Goal: Use online tool/utility: Use online tool/utility

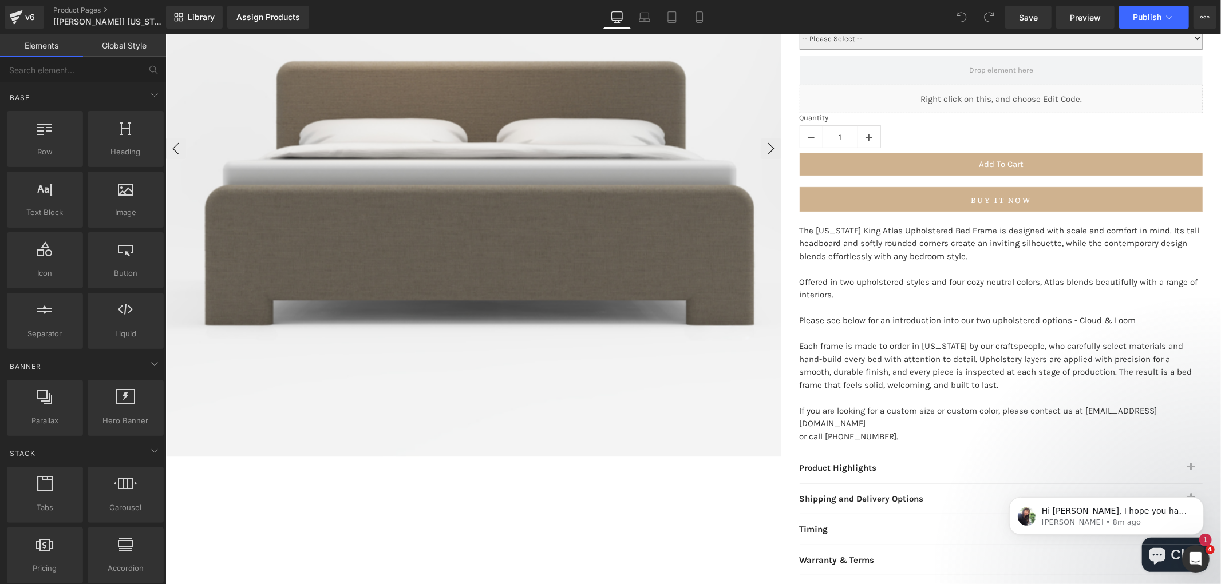
scroll to position [370, 0]
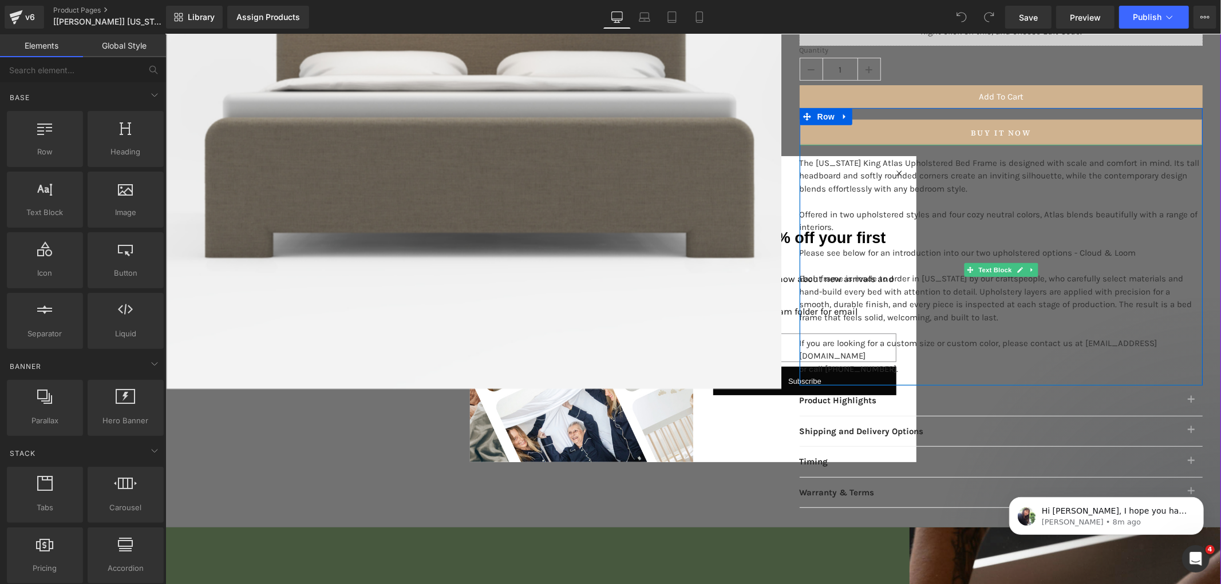
click at [893, 171] on p "The [US_STATE] King Atlas Upholstered Bed Frame is designed with scale and comf…" at bounding box center [1000, 175] width 403 height 39
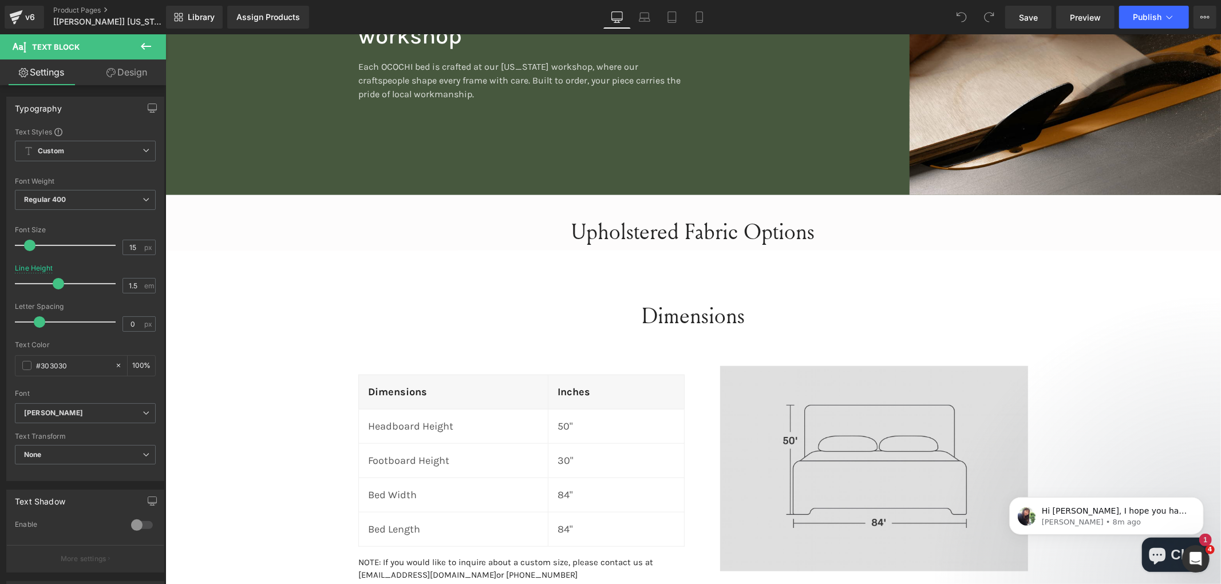
scroll to position [942, 0]
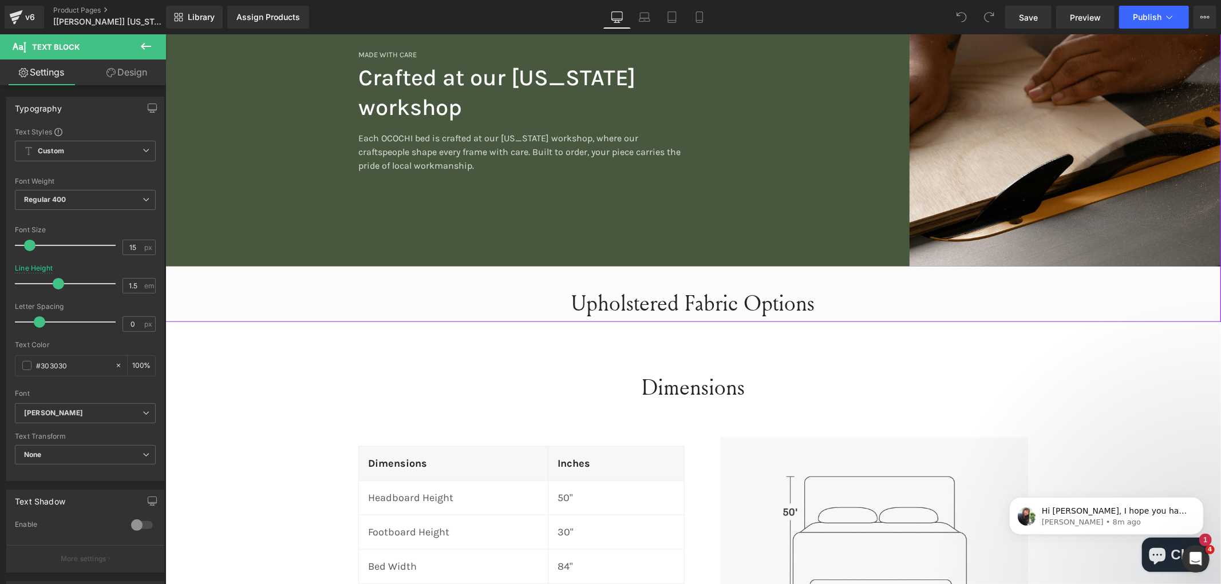
click at [624, 292] on h2 "Upholstered Fabric Options" at bounding box center [692, 302] width 1055 height 36
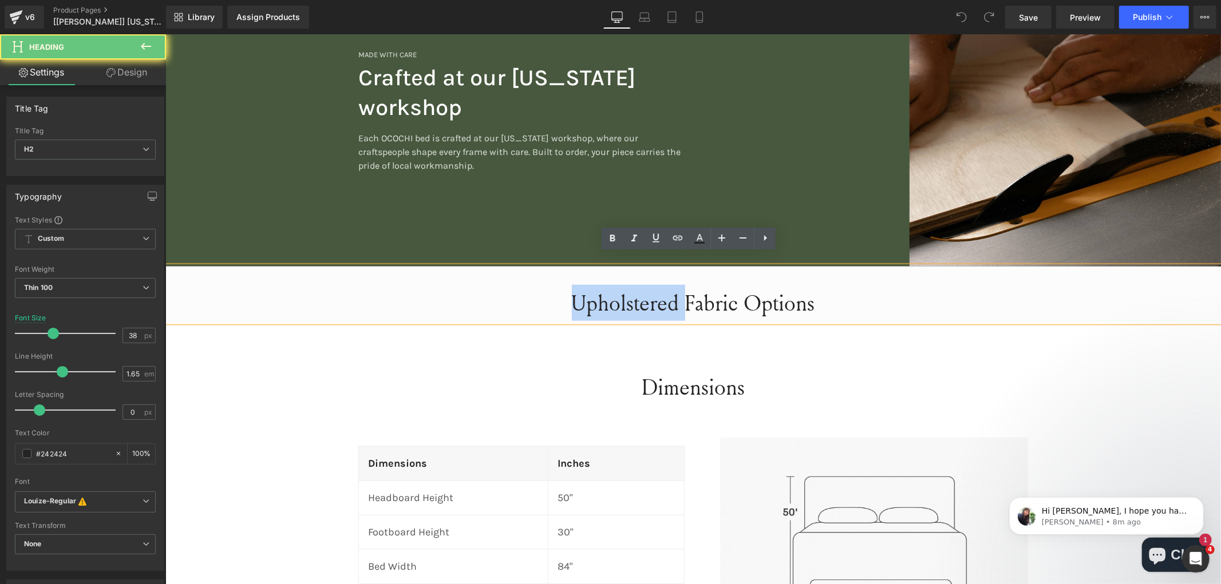
click at [600, 290] on h2 "Upholstered Fabric Options" at bounding box center [692, 302] width 1055 height 36
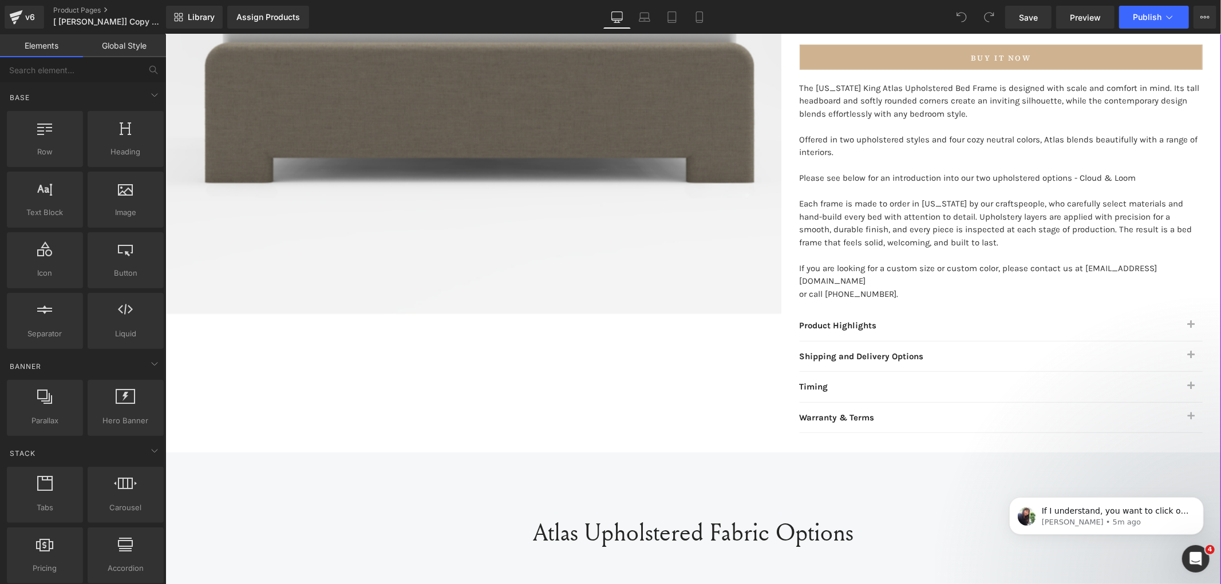
scroll to position [254, 0]
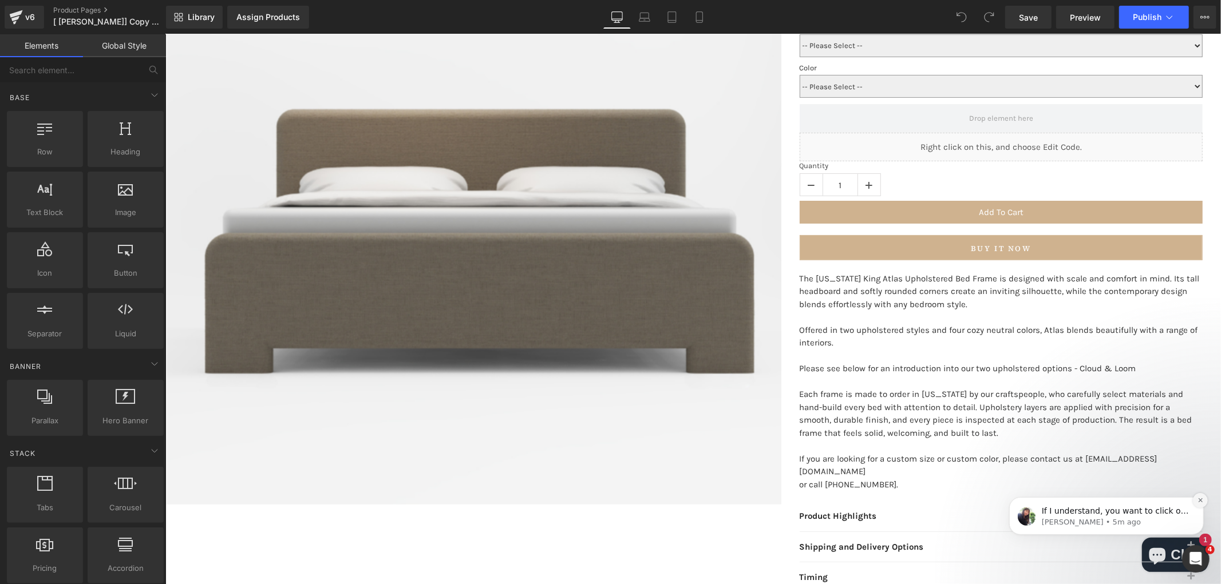
click at [1198, 501] on icon "Dismiss notification" at bounding box center [1199, 500] width 4 height 4
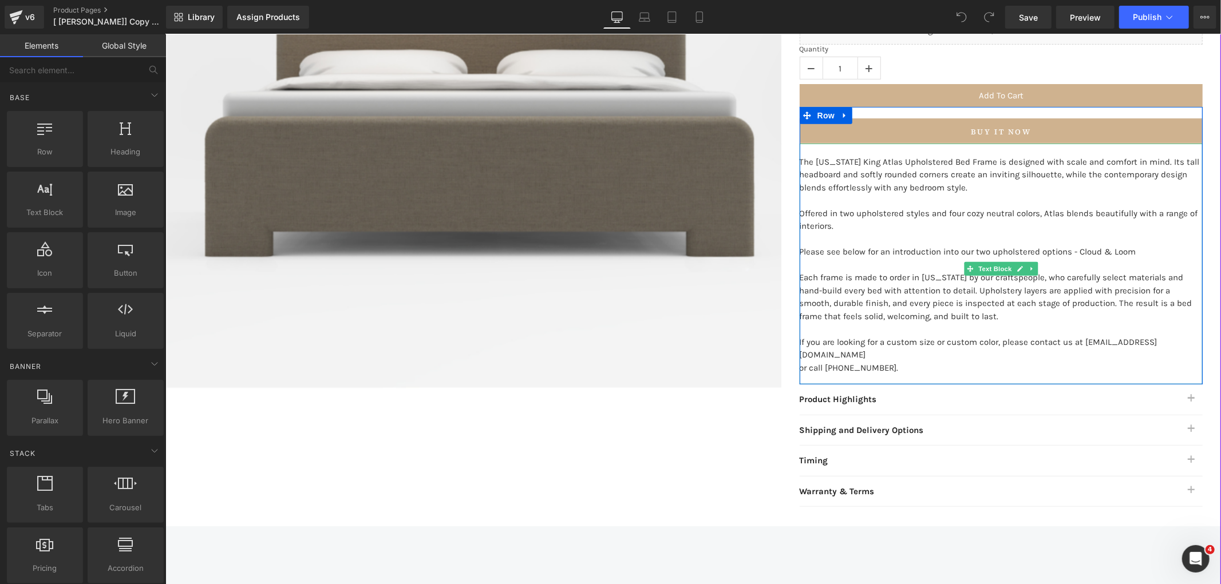
scroll to position [381, 0]
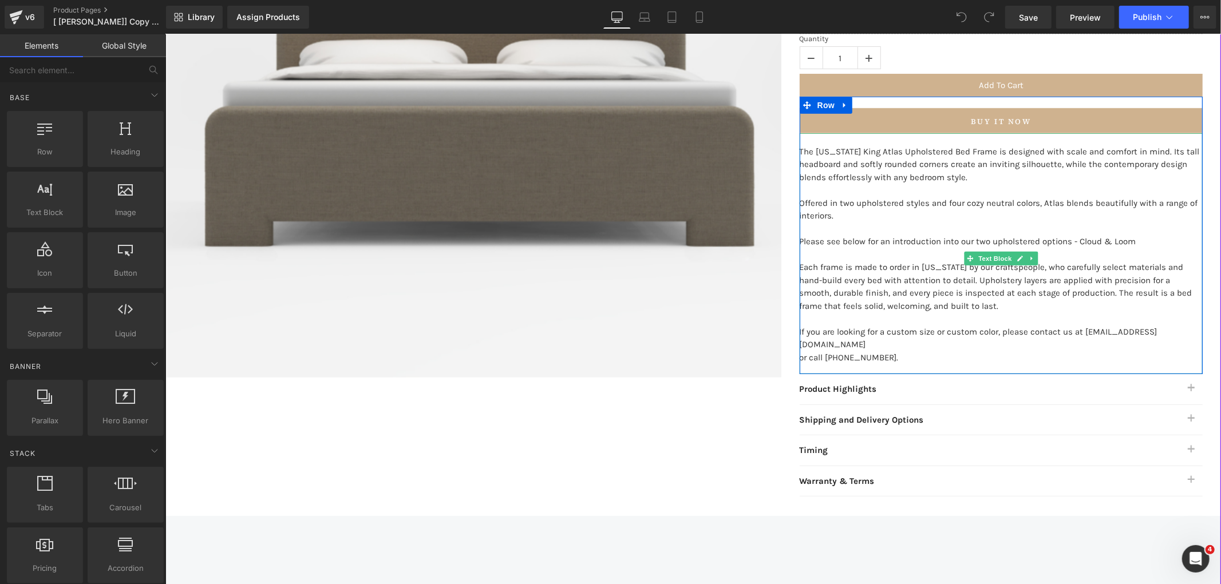
click at [913, 217] on p "Offered in two upholstered styles and four cozy neutral colors, Atlas blends be…" at bounding box center [1000, 209] width 403 height 26
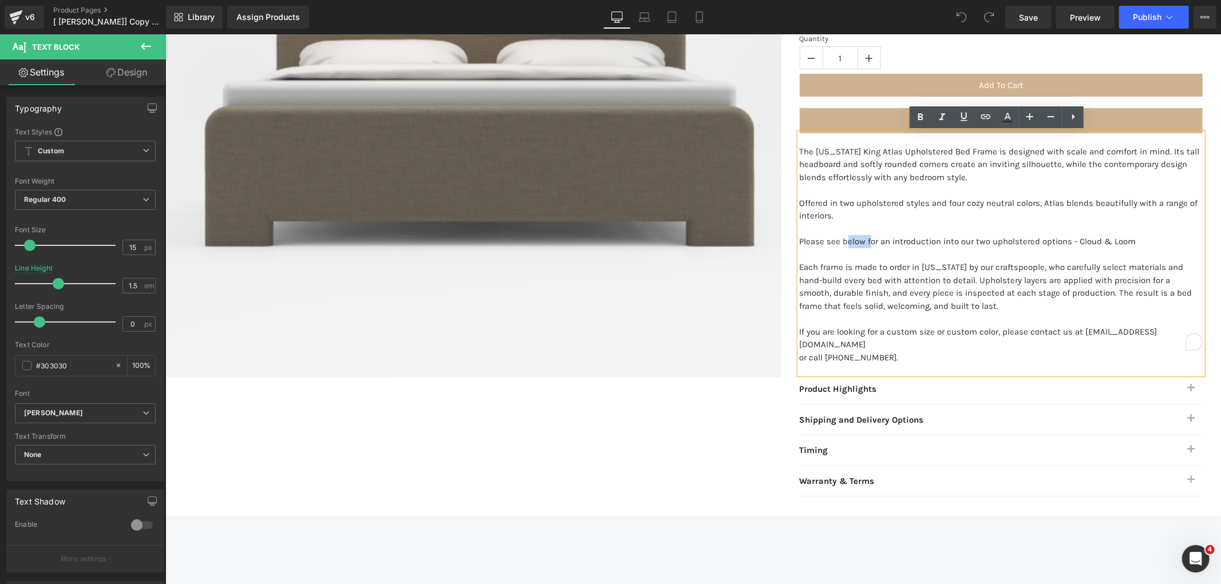
drag, startPoint x: 860, startPoint y: 244, endPoint x: 840, endPoint y: 244, distance: 20.0
click at [840, 244] on p "Please see below for an introduction into our two upholstered options - Cloud &…" at bounding box center [1000, 241] width 403 height 13
click at [849, 248] on p "To enrich screen reader interactions, please activate Accessibility in Grammarl…" at bounding box center [1000, 254] width 403 height 13
drag, startPoint x: 861, startPoint y: 240, endPoint x: 838, endPoint y: 244, distance: 22.6
click at [838, 244] on p "Please see below for an introduction into our two upholstered options - Cloud &…" at bounding box center [1000, 241] width 403 height 13
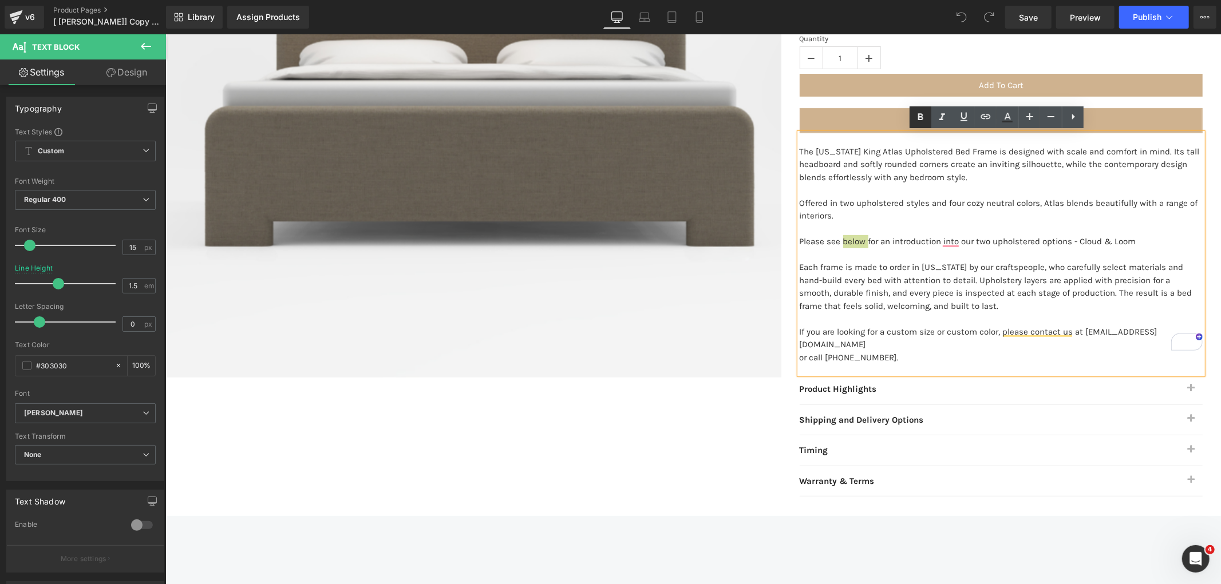
click at [922, 118] on icon at bounding box center [920, 117] width 5 height 7
click at [957, 115] on icon at bounding box center [964, 117] width 14 height 14
click at [988, 117] on icon at bounding box center [986, 117] width 14 height 14
click at [1004, 0] on div "Text Color Highlight Color #333333 Edit or remove link: Edit - Unlink - Cancel" at bounding box center [610, 0] width 1221 height 0
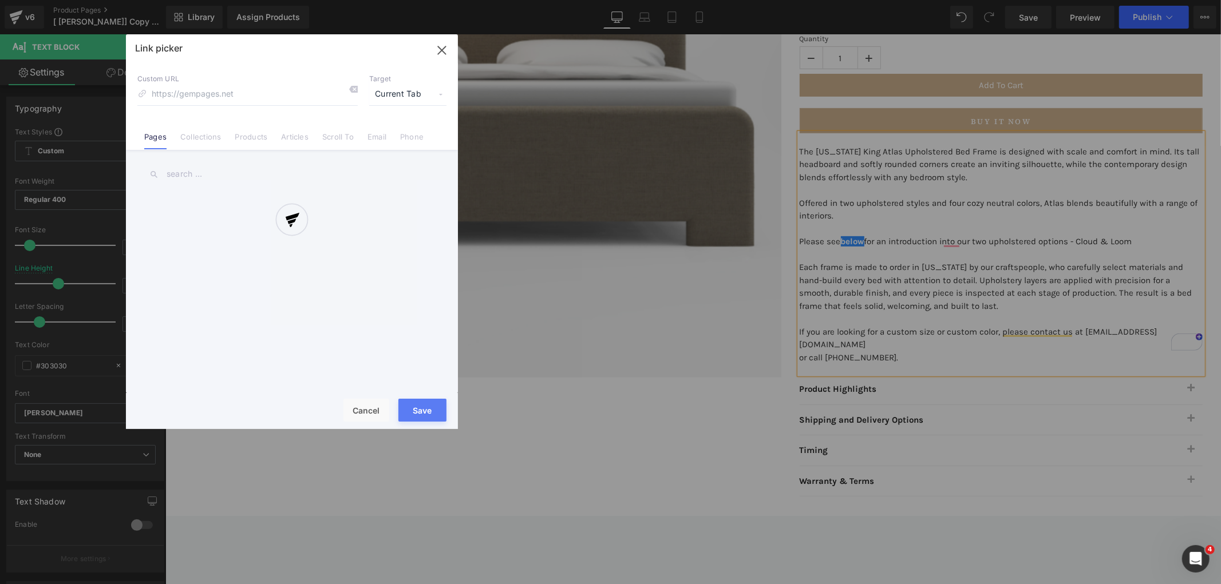
click at [334, 140] on div at bounding box center [292, 231] width 332 height 395
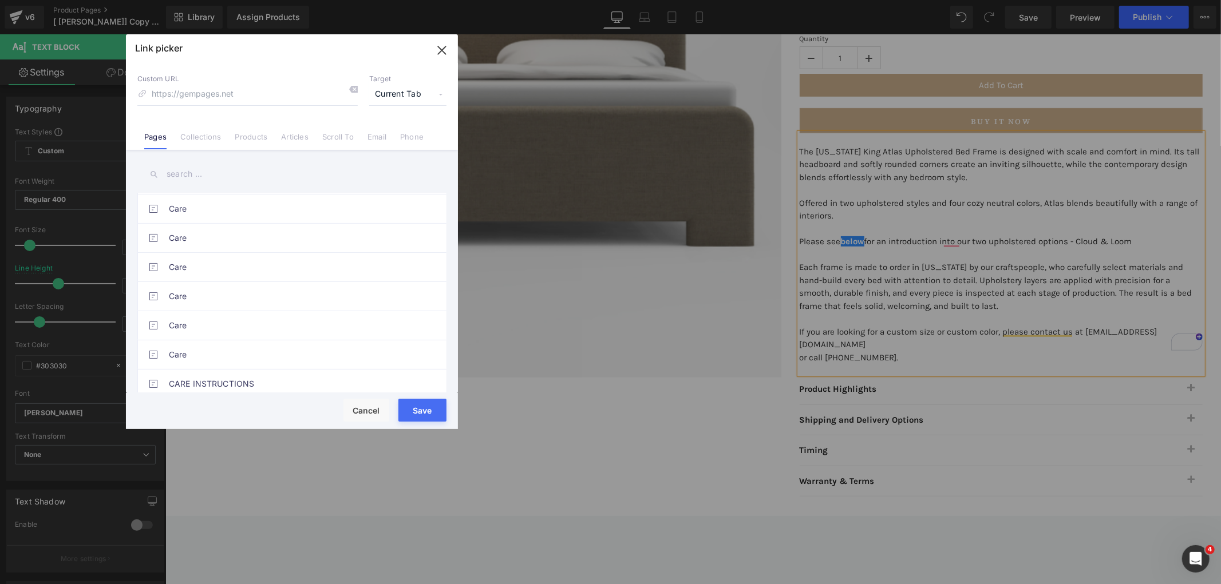
scroll to position [191, 0]
drag, startPoint x: 324, startPoint y: 134, endPoint x: 341, endPoint y: 166, distance: 35.9
click at [324, 134] on link "Scroll To" at bounding box center [337, 140] width 31 height 17
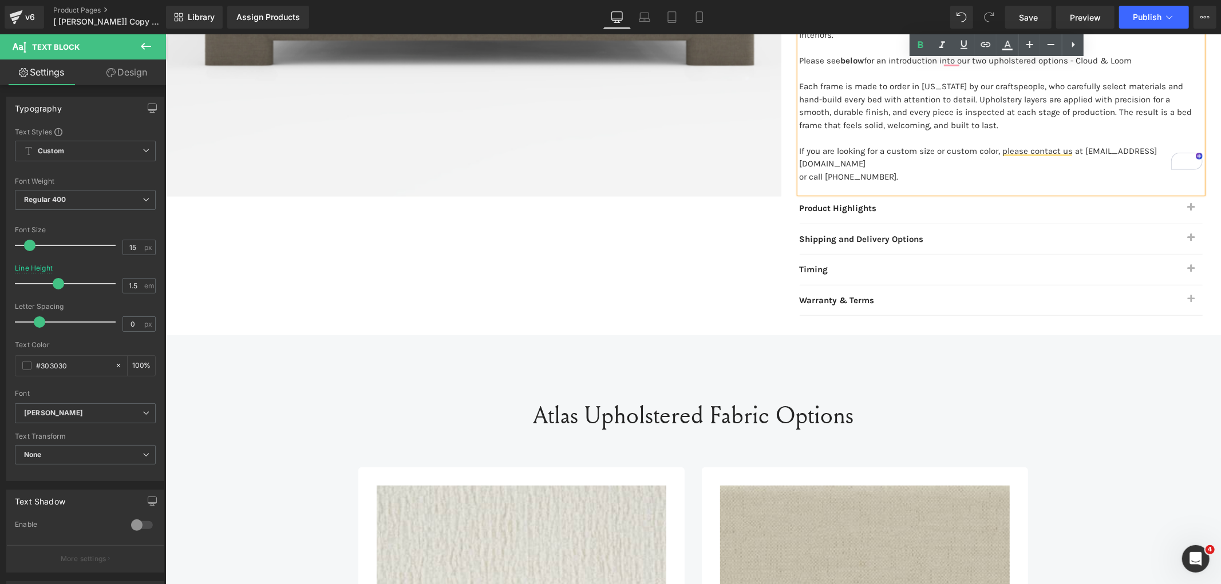
scroll to position [572, 0]
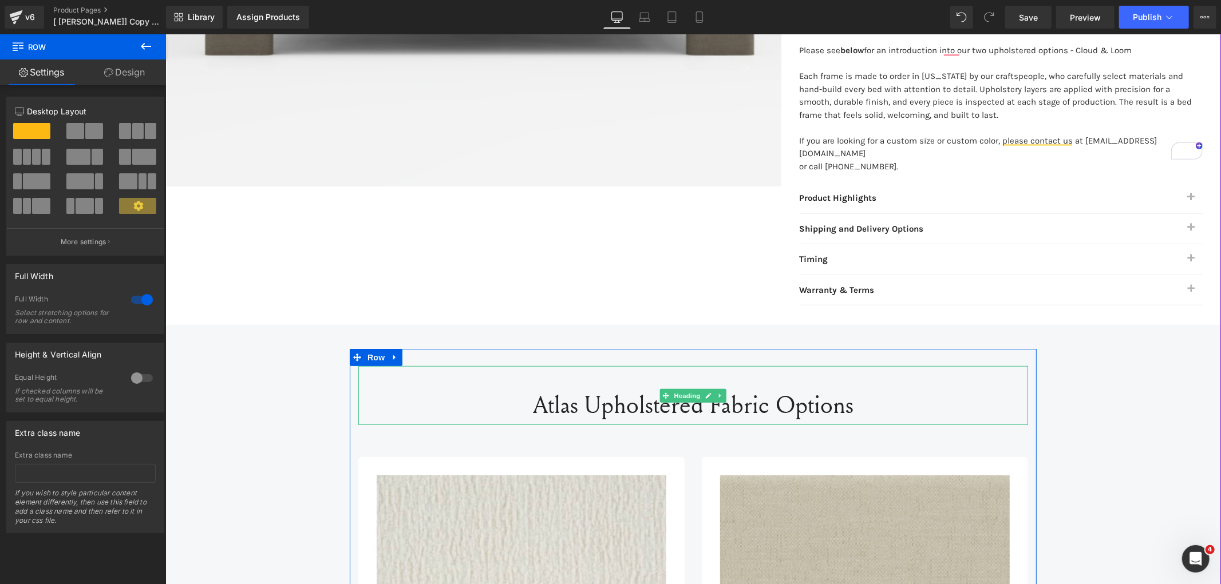
click at [393, 366] on div "Atlas Upholstered Fabric Options" at bounding box center [693, 395] width 670 height 59
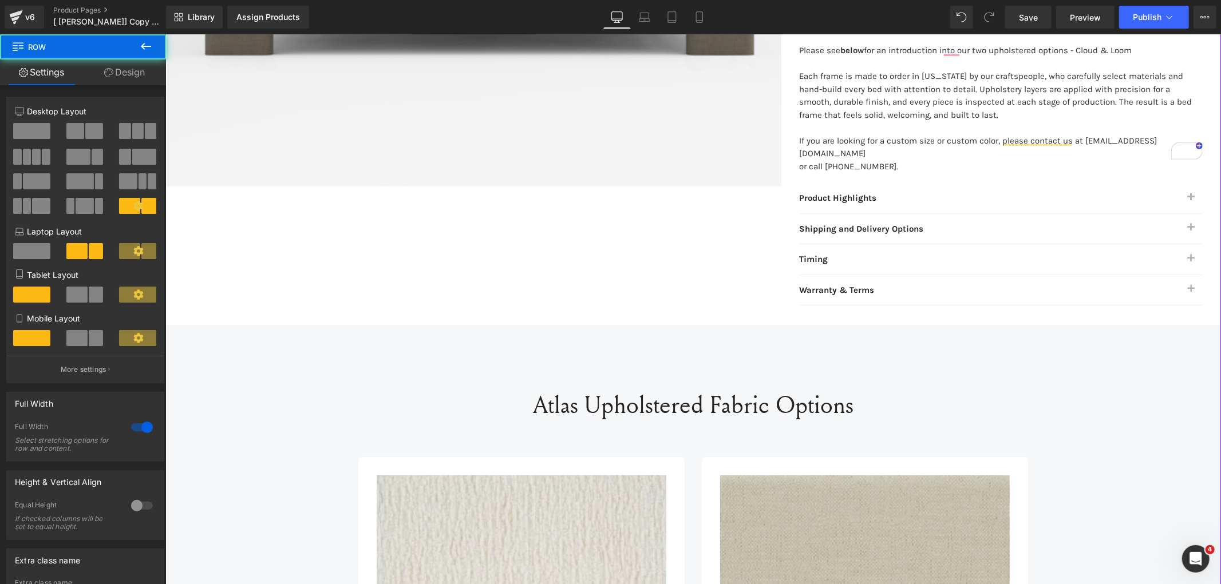
click at [433, 370] on div "Atlas Upholstered Fabric Options" at bounding box center [693, 395] width 670 height 59
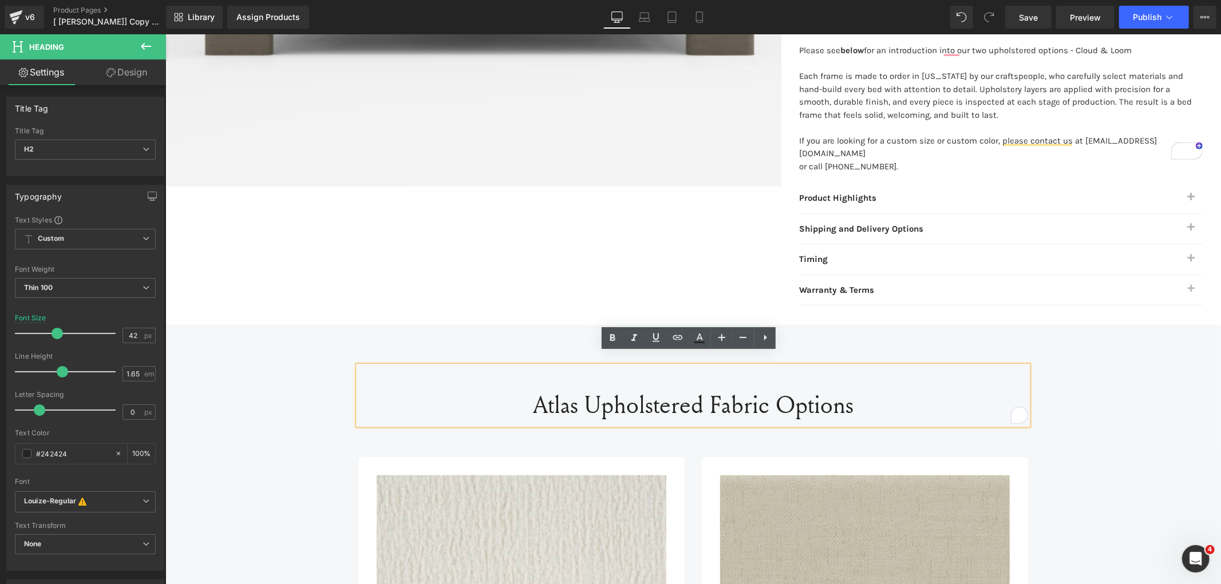
click at [405, 384] on h2 "Atlas Upholstered Fabric Options" at bounding box center [693, 403] width 670 height 39
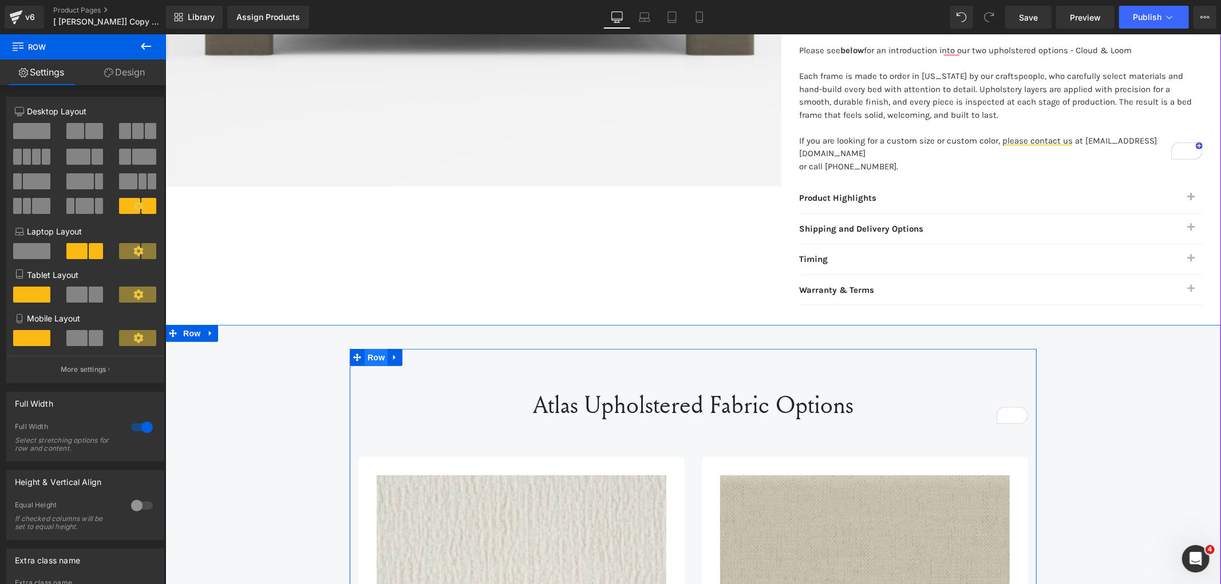
click at [371, 348] on span "Row" at bounding box center [375, 356] width 23 height 17
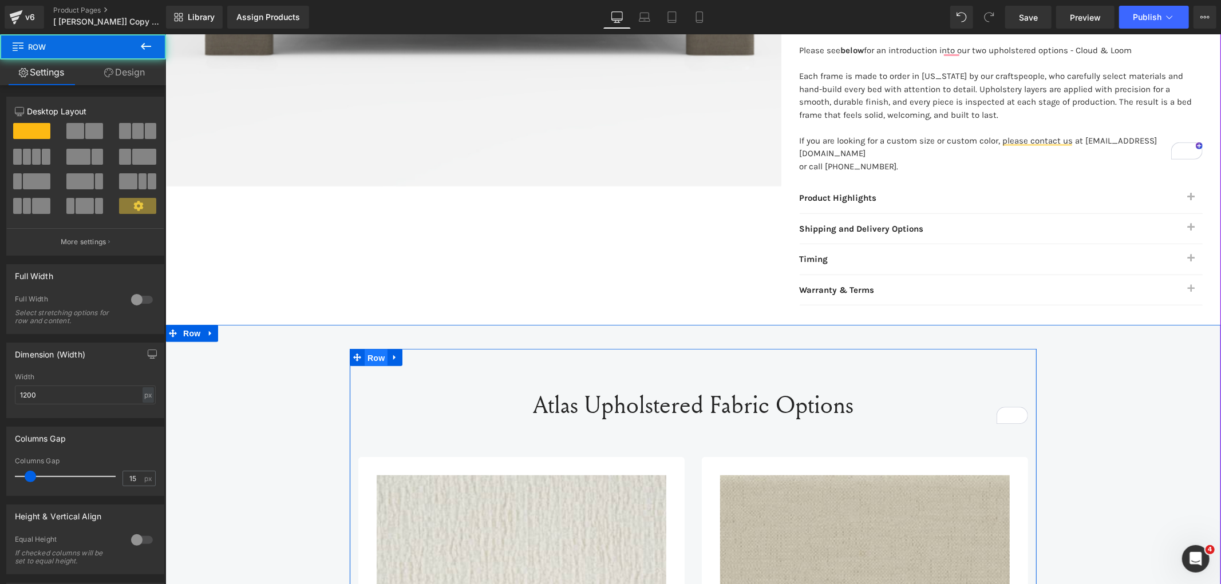
click at [364, 349] on span "Row" at bounding box center [375, 357] width 23 height 17
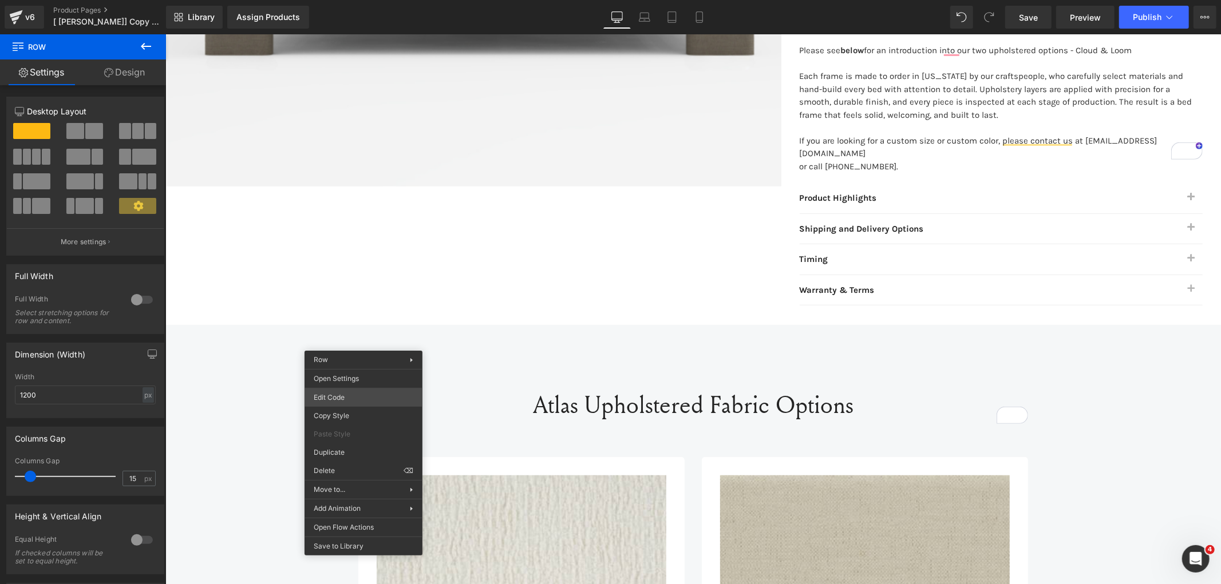
click at [346, 0] on div "Row You are previewing how the will restyle your page. You can not edit Element…" at bounding box center [610, 0] width 1221 height 0
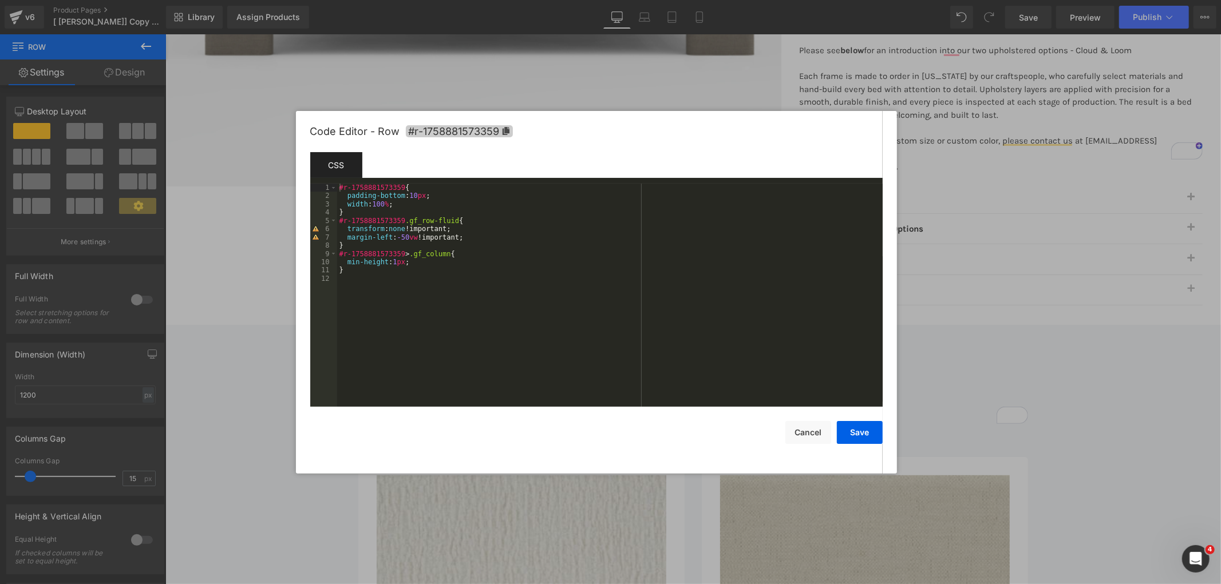
click at [505, 127] on icon at bounding box center [505, 131] width 7 height 8
click at [1074, 144] on div at bounding box center [610, 292] width 1221 height 584
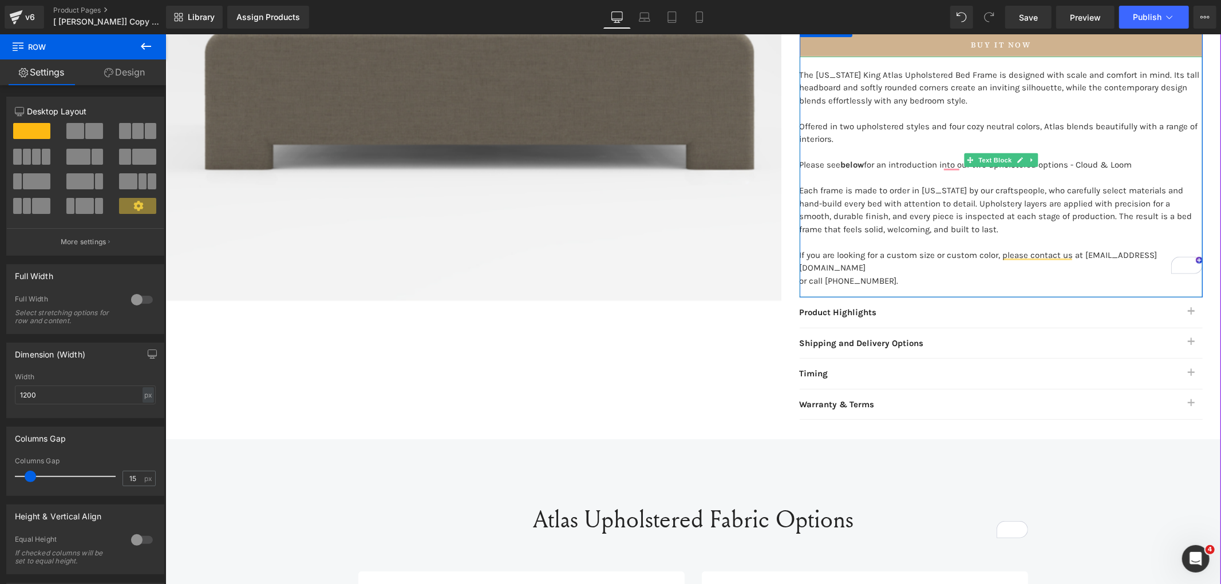
scroll to position [445, 0]
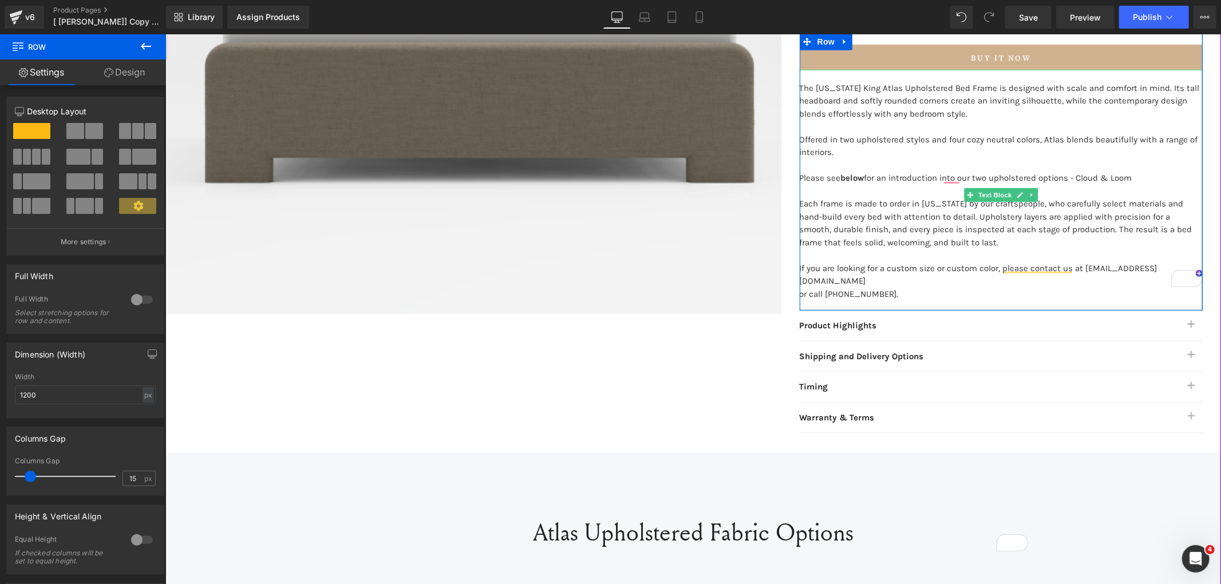
click at [853, 175] on strong "below" at bounding box center [851, 177] width 23 height 10
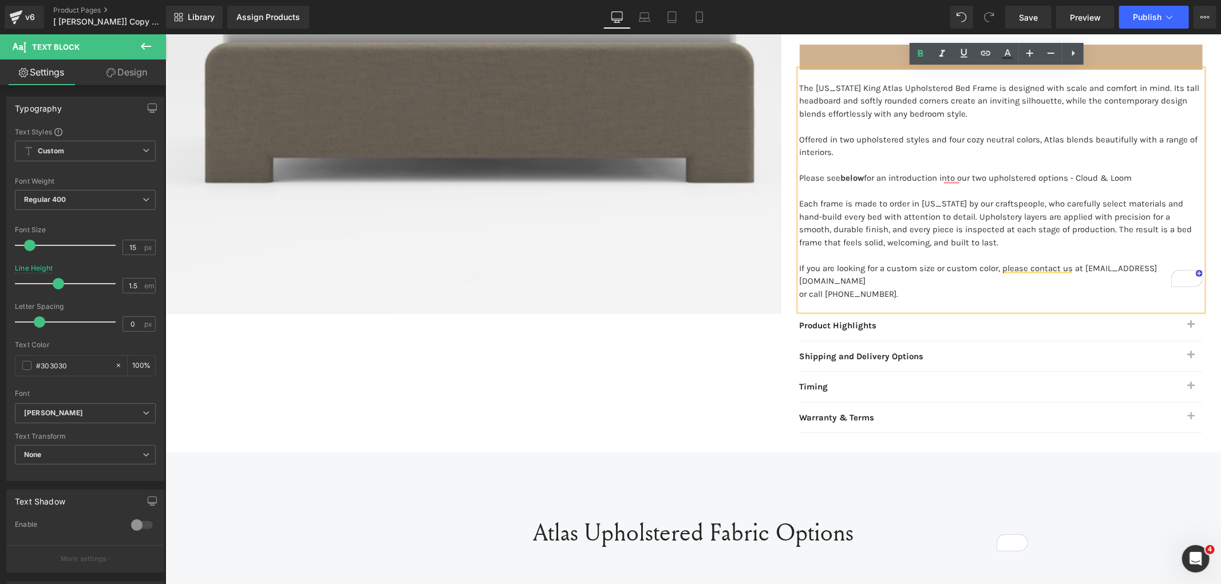
drag, startPoint x: 862, startPoint y: 173, endPoint x: 838, endPoint y: 175, distance: 23.5
click at [840, 175] on strong "below" at bounding box center [851, 177] width 23 height 10
drag, startPoint x: 981, startPoint y: 53, endPoint x: 971, endPoint y: 47, distance: 12.3
click at [981, 53] on icon at bounding box center [986, 53] width 14 height 14
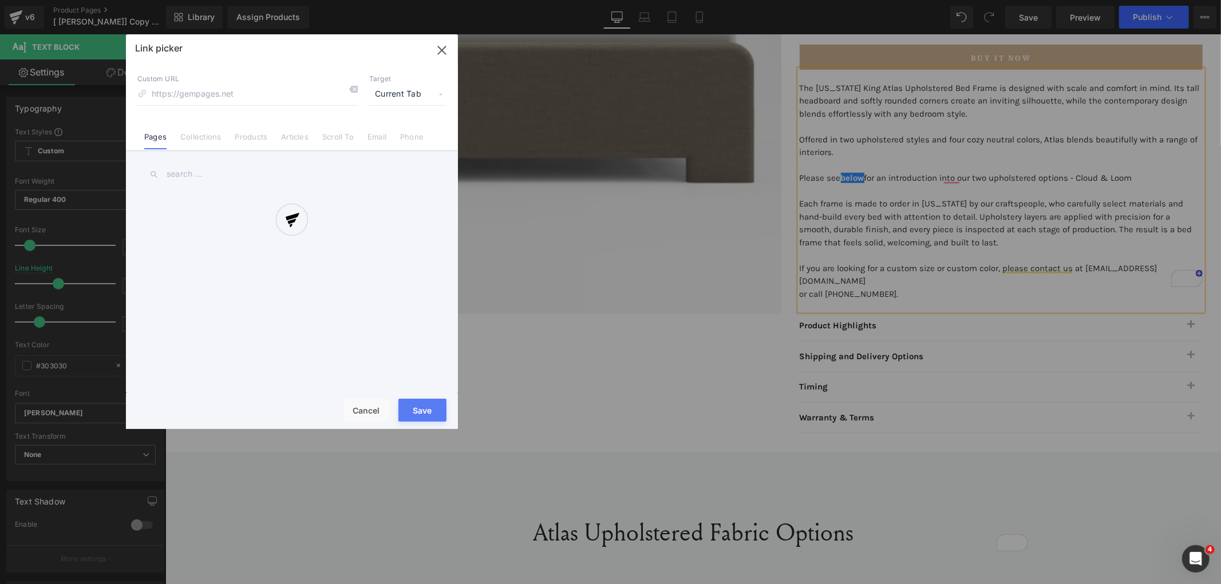
click at [993, 0] on div "Text Color Highlight Color #333333 Edit or remove link: Edit - Unlink - Cancel …" at bounding box center [610, 0] width 1221 height 0
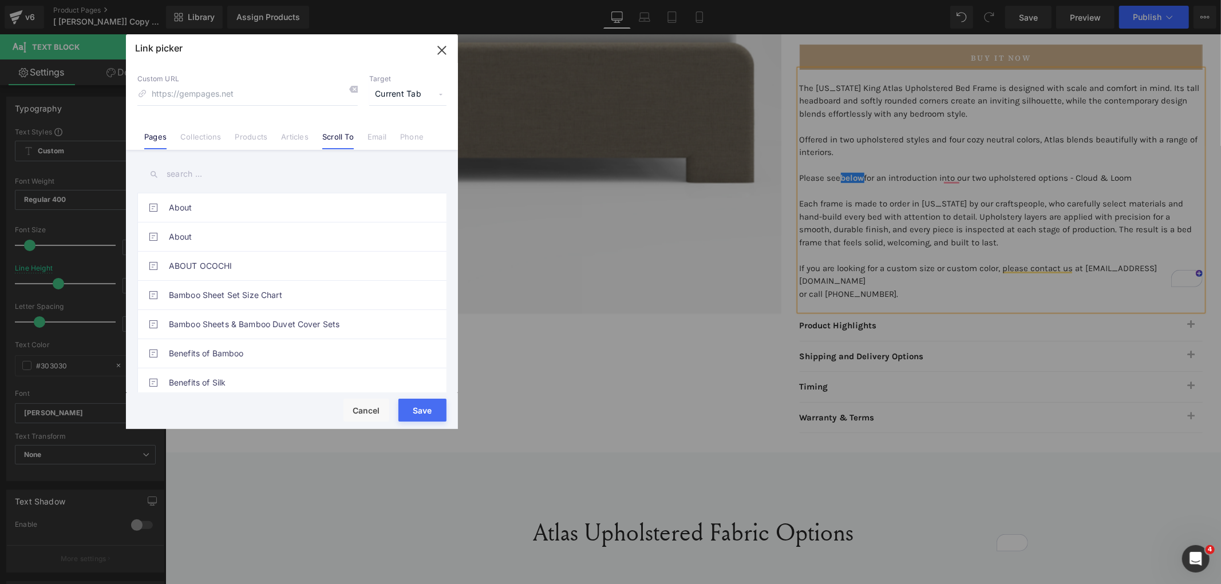
click at [345, 139] on link "Scroll To" at bounding box center [337, 140] width 31 height 17
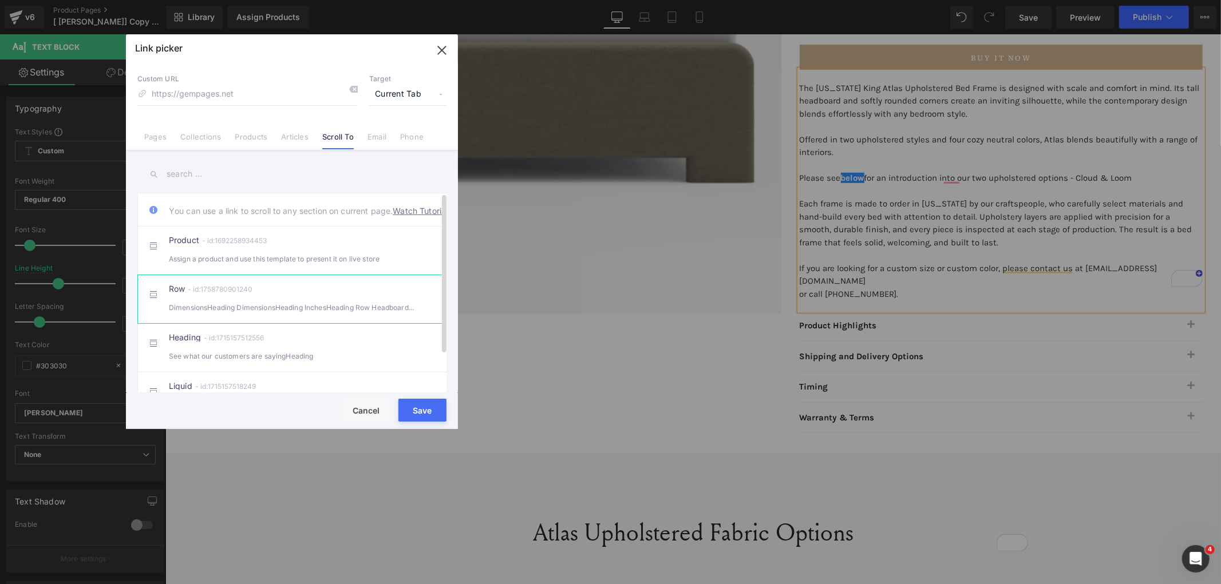
drag, startPoint x: 248, startPoint y: 307, endPoint x: 253, endPoint y: 304, distance: 5.9
click at [249, 307] on div "Row - id:1758780901240 DimensionsHeading DimensionsHeading InchesHeading Row He…" at bounding box center [309, 299] width 281 height 29
click at [230, 92] on input "#r-1758780901240" at bounding box center [247, 95] width 220 height 22
paste input "881573359"
type input "#r-1758881573359"
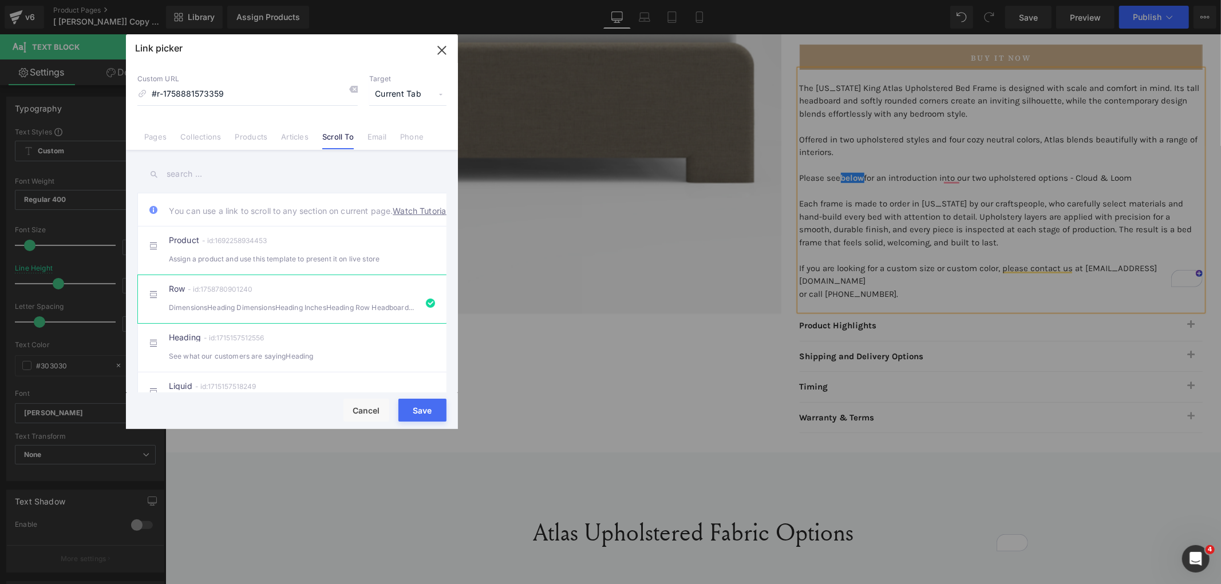
click at [422, 398] on div "Save Cancel" at bounding box center [292, 411] width 332 height 36
click at [411, 409] on button "Save" at bounding box center [422, 410] width 48 height 23
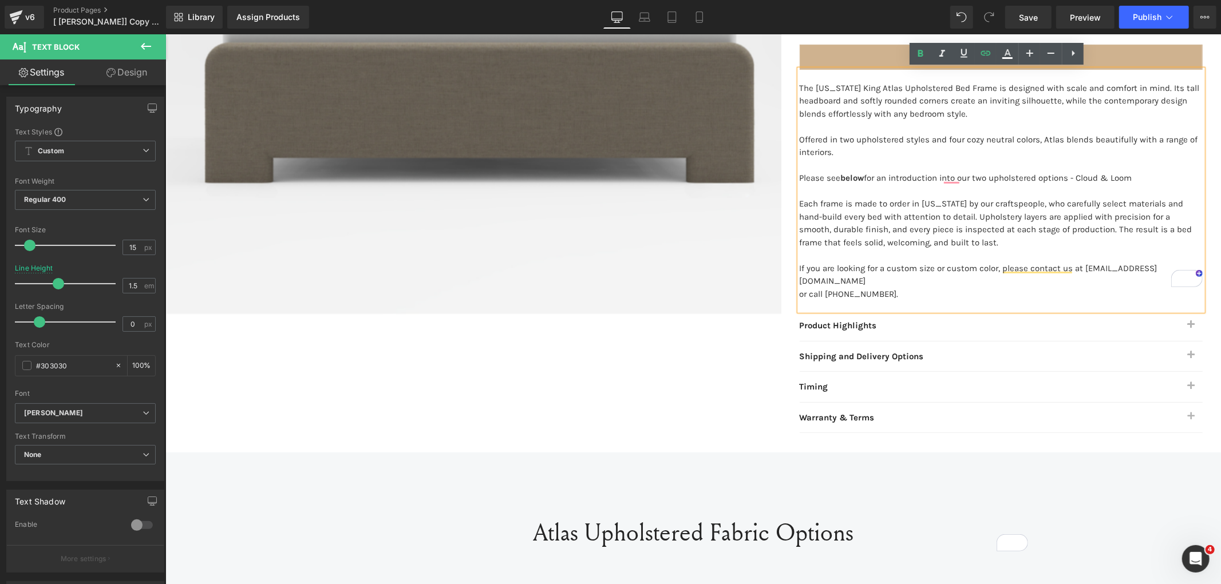
click at [1104, 105] on p "The [US_STATE] King Atlas Upholstered Bed Frame is designed with scale and comf…" at bounding box center [1000, 100] width 403 height 39
click at [1034, 18] on span "Save" at bounding box center [1028, 17] width 19 height 12
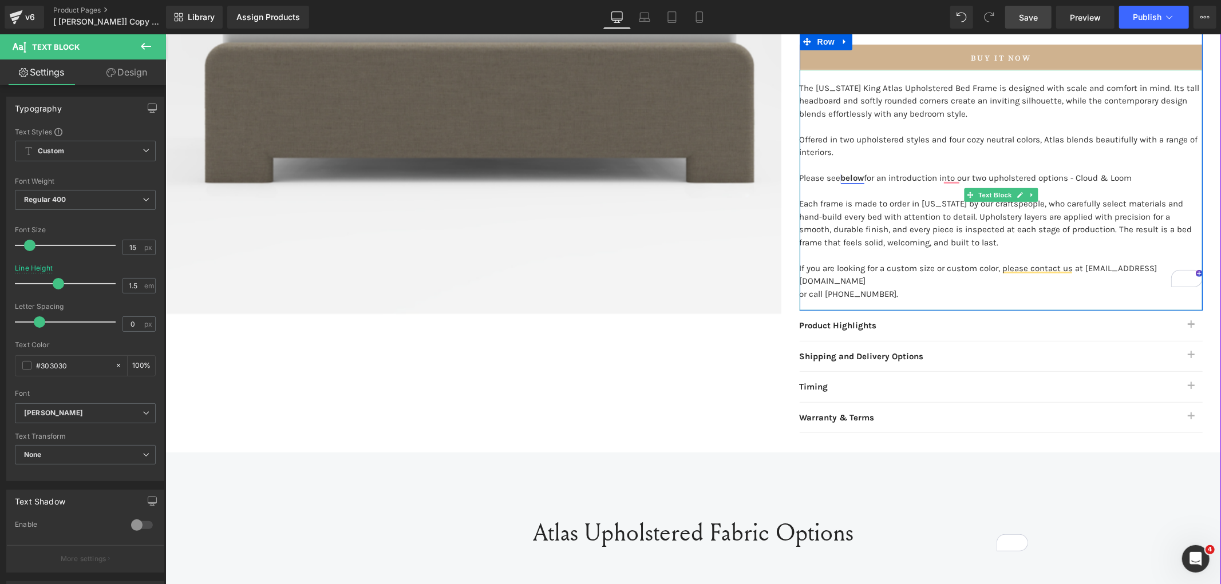
click at [840, 177] on link "below" at bounding box center [851, 177] width 23 height 10
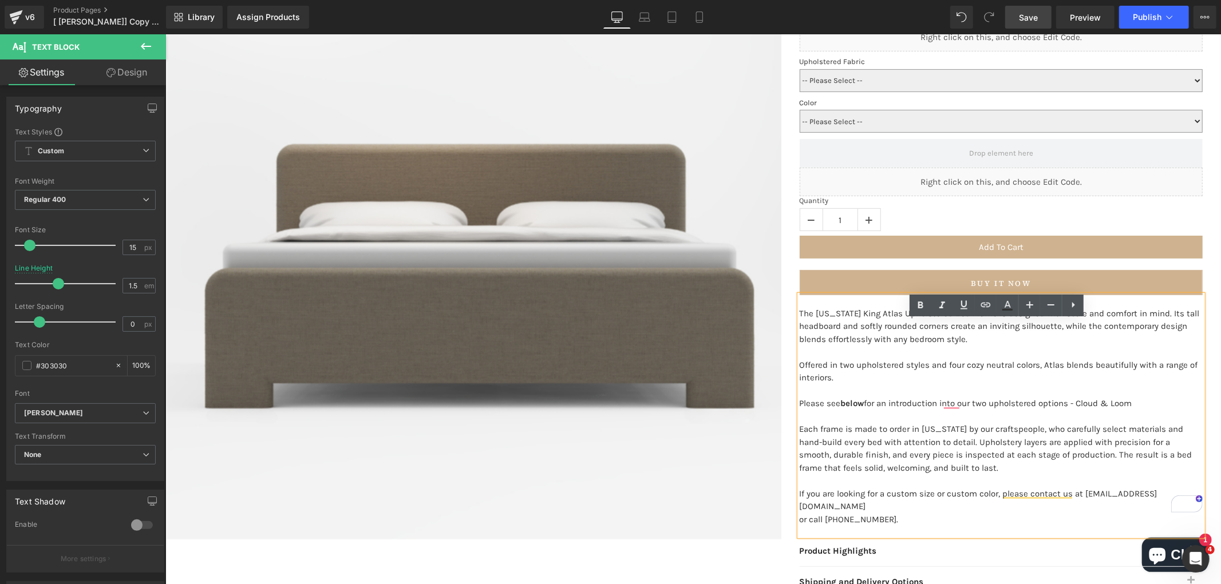
scroll to position [343, 0]
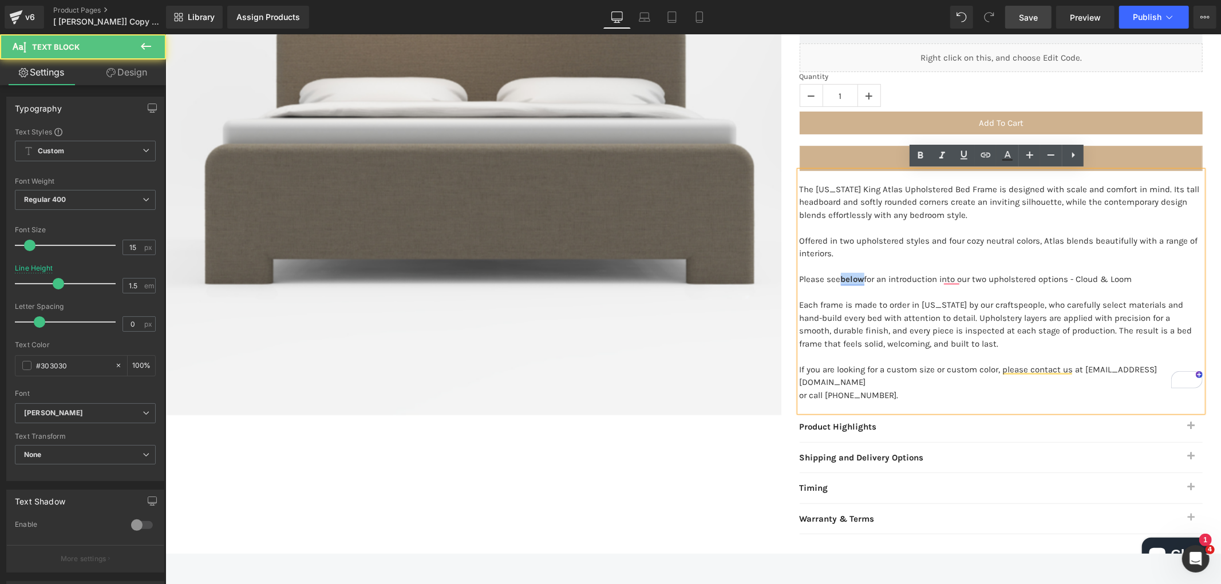
drag, startPoint x: 838, startPoint y: 277, endPoint x: 859, endPoint y: 278, distance: 21.2
click at [859, 278] on link "below" at bounding box center [851, 279] width 23 height 10
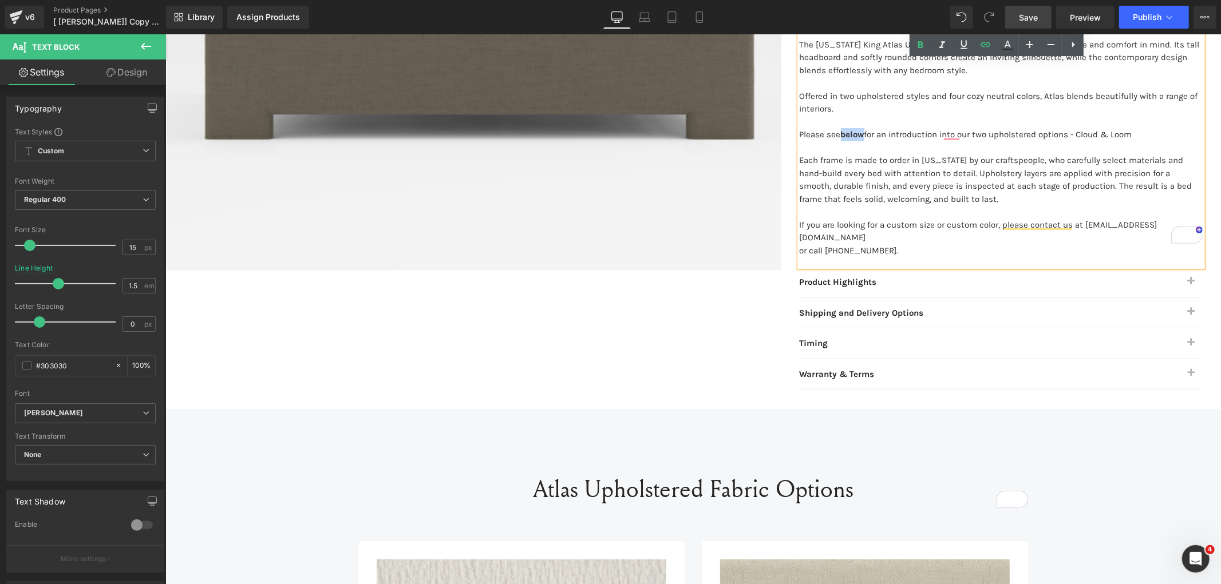
scroll to position [534, 0]
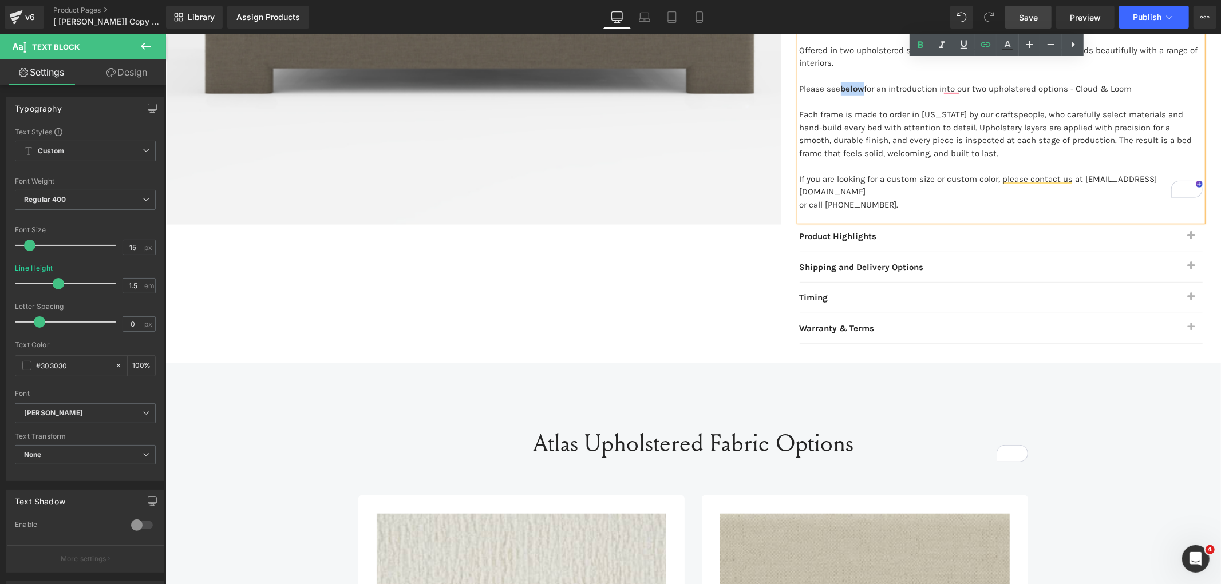
click at [502, 422] on h2 "Atlas Upholstered Fabric Options" at bounding box center [693, 441] width 670 height 39
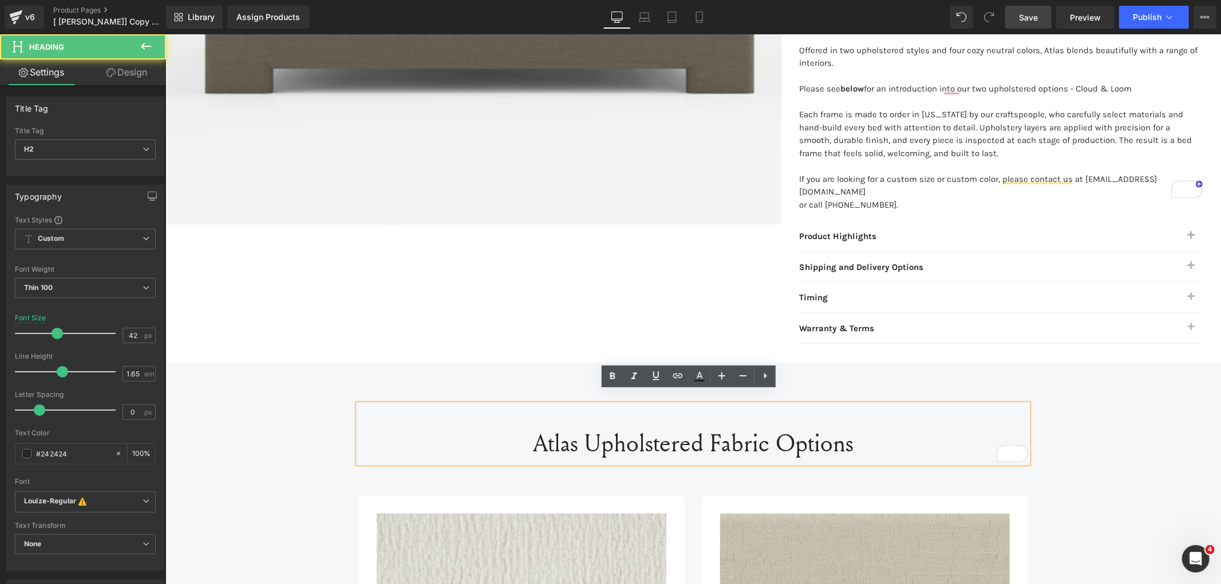
click at [502, 427] on h2 "Atlas Upholstered Fabric Options" at bounding box center [693, 441] width 670 height 39
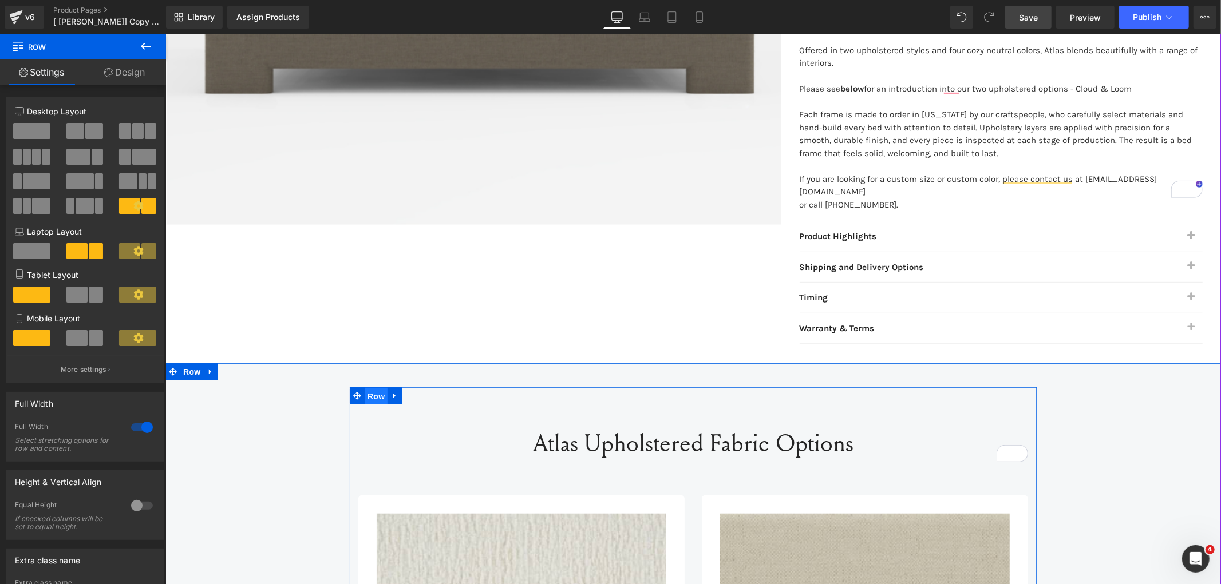
click at [369, 387] on span "Row" at bounding box center [375, 395] width 23 height 17
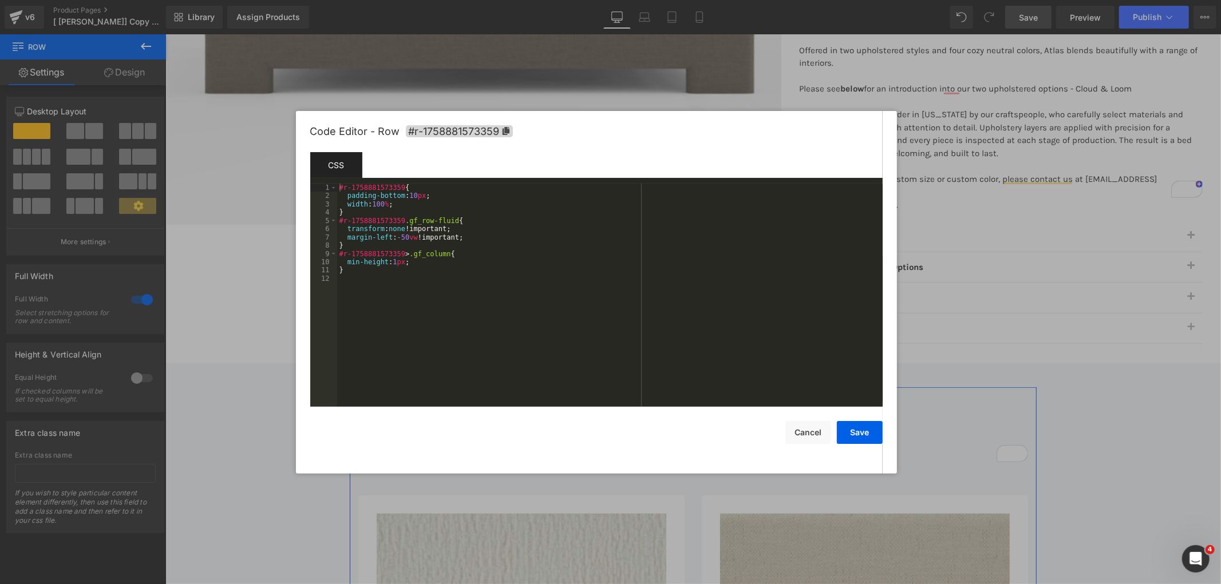
click at [352, 0] on div "Row You are previewing how the will restyle your page. You can not edit Element…" at bounding box center [610, 0] width 1221 height 0
click at [502, 127] on icon at bounding box center [506, 131] width 8 height 8
click at [508, 136] on span "#r-1758881573359" at bounding box center [459, 131] width 107 height 12
click at [866, 442] on button "Save" at bounding box center [860, 433] width 46 height 23
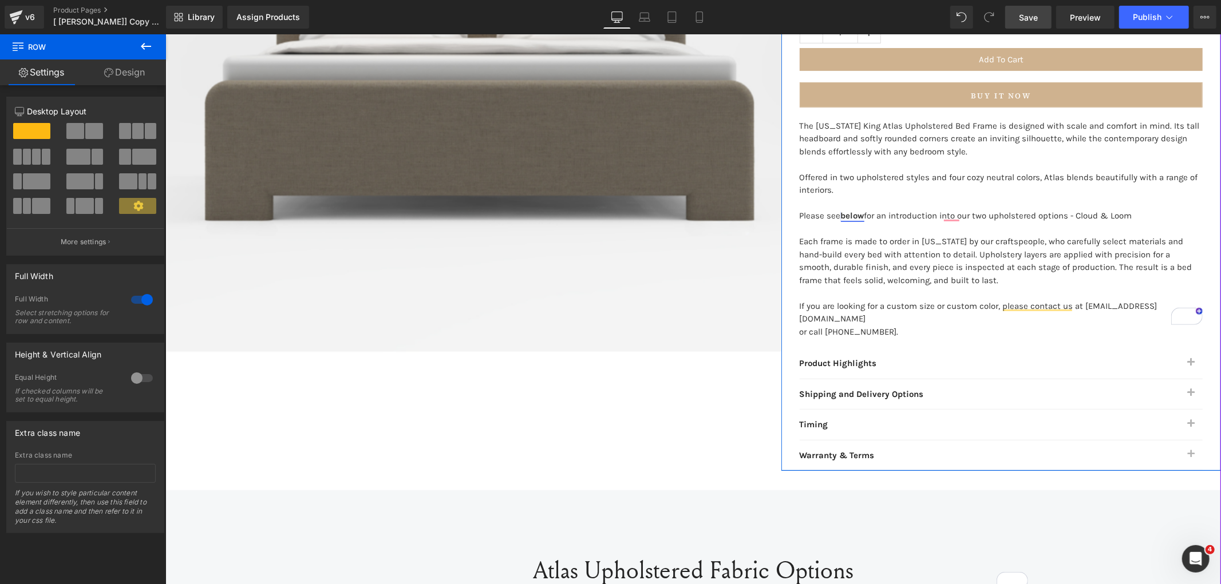
click at [855, 215] on link "below" at bounding box center [851, 215] width 23 height 10
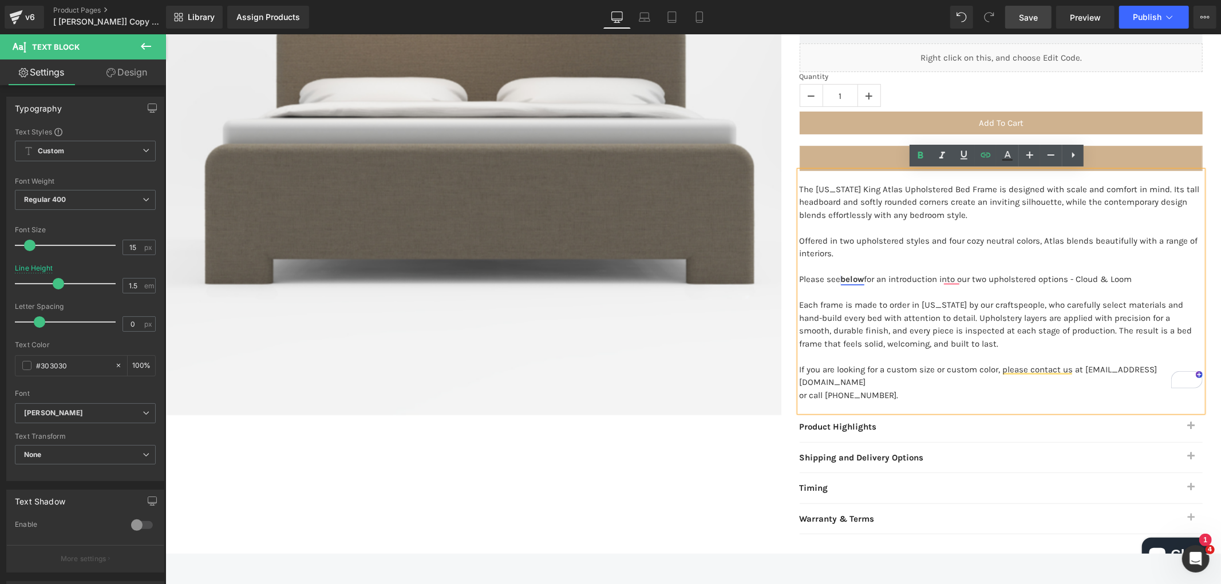
click at [847, 279] on link "below" at bounding box center [851, 279] width 23 height 10
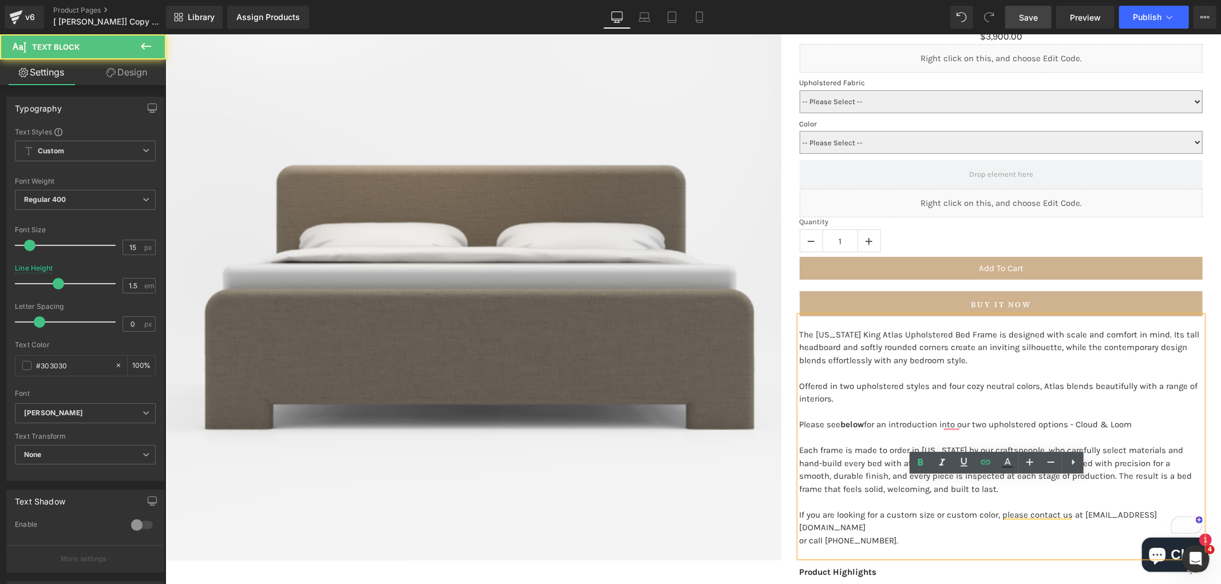
scroll to position [279, 0]
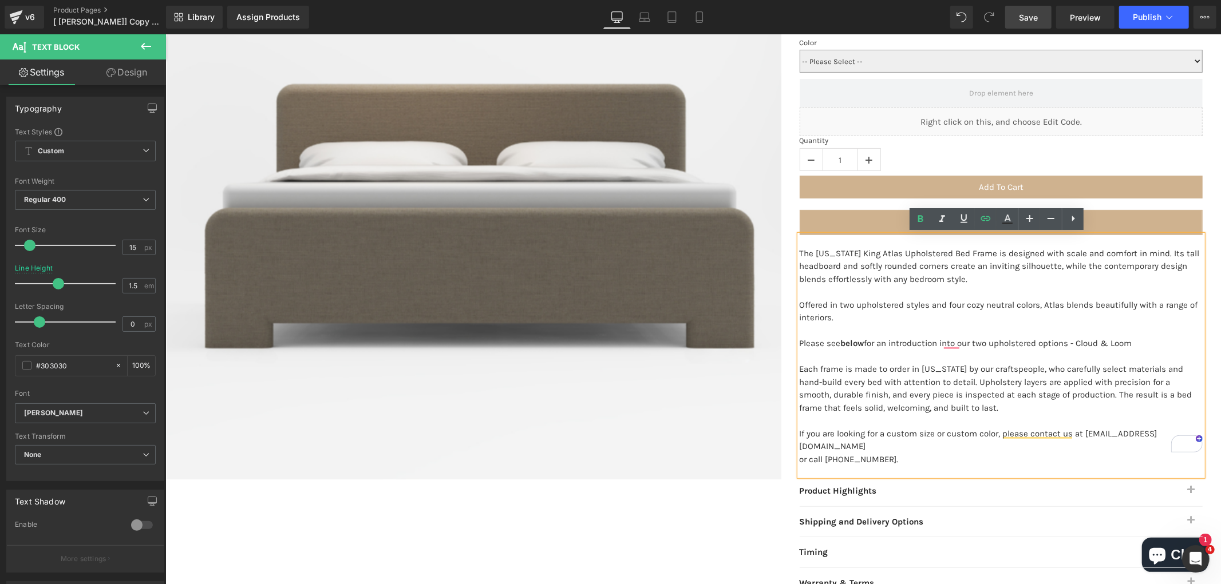
click at [862, 344] on p "Please see below for an introduction into our two upholstered options - Cloud &…" at bounding box center [1000, 342] width 403 height 13
drag, startPoint x: 851, startPoint y: 346, endPoint x: 838, endPoint y: 342, distance: 14.3
click at [840, 342] on link "below" at bounding box center [851, 343] width 23 height 10
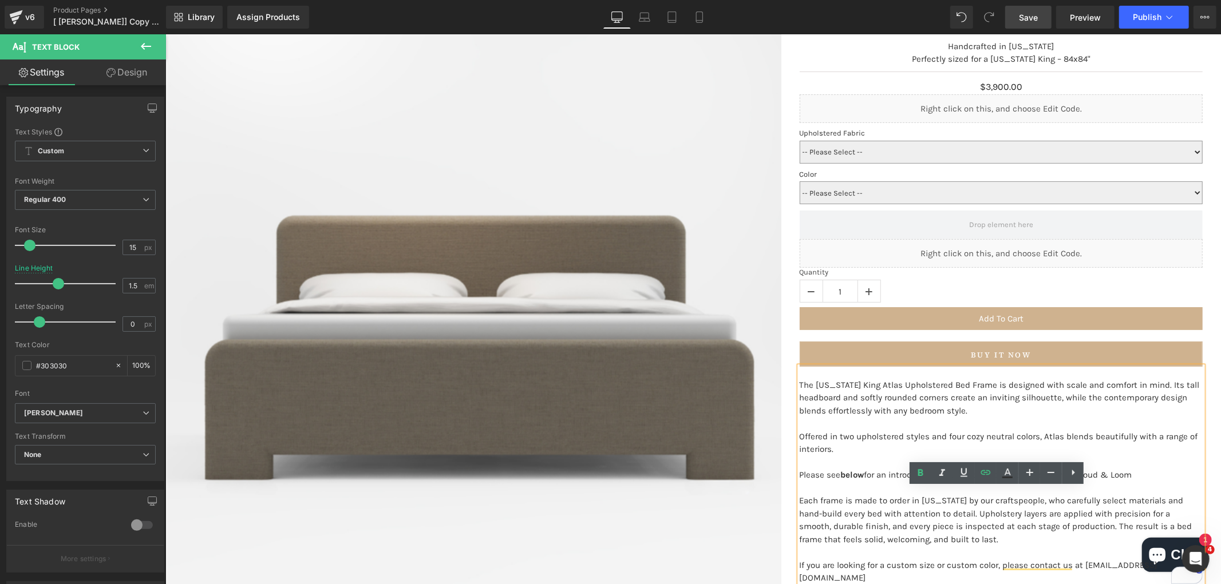
scroll to position [343, 0]
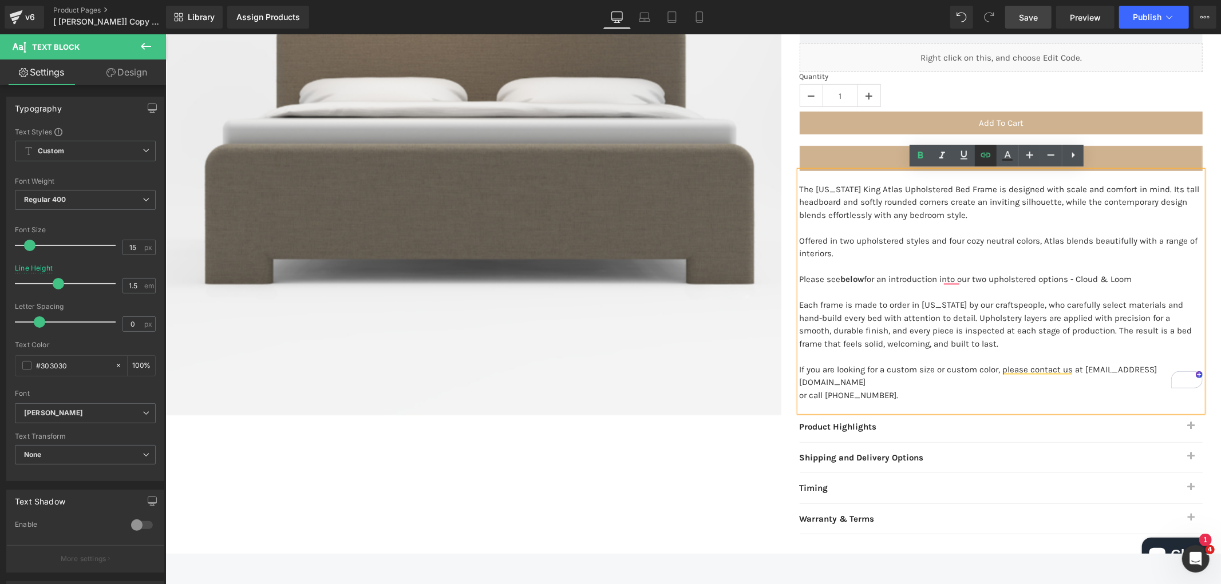
click at [987, 156] on icon at bounding box center [986, 155] width 14 height 14
type input "#r-1758881573359"
click at [895, 305] on input "#r-1758881573359" at bounding box center [878, 303] width 176 height 29
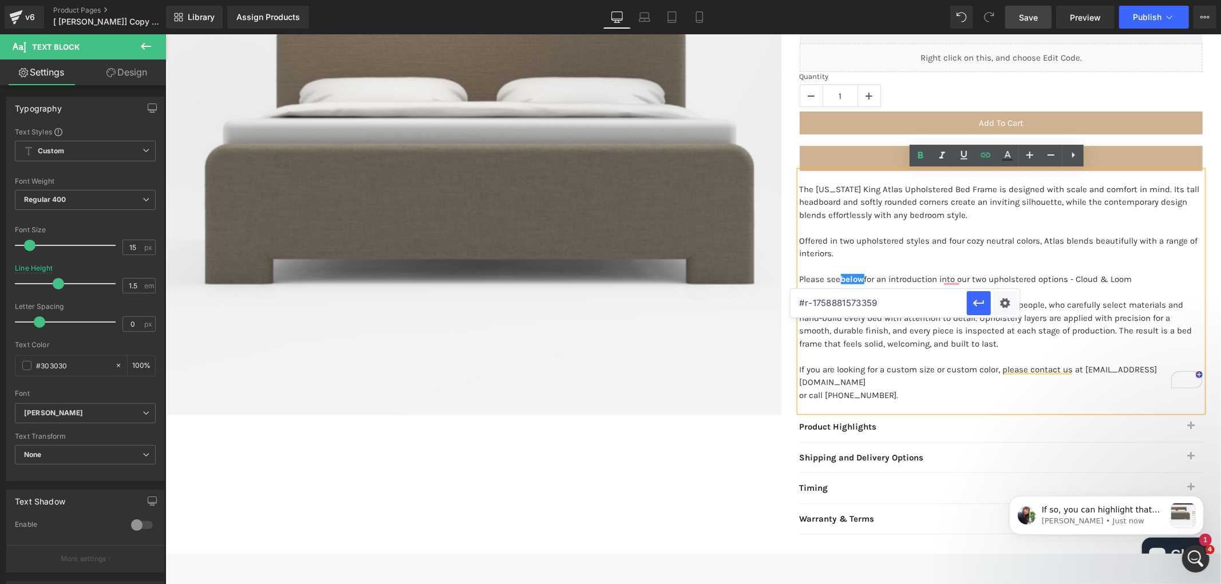
scroll to position [0, 0]
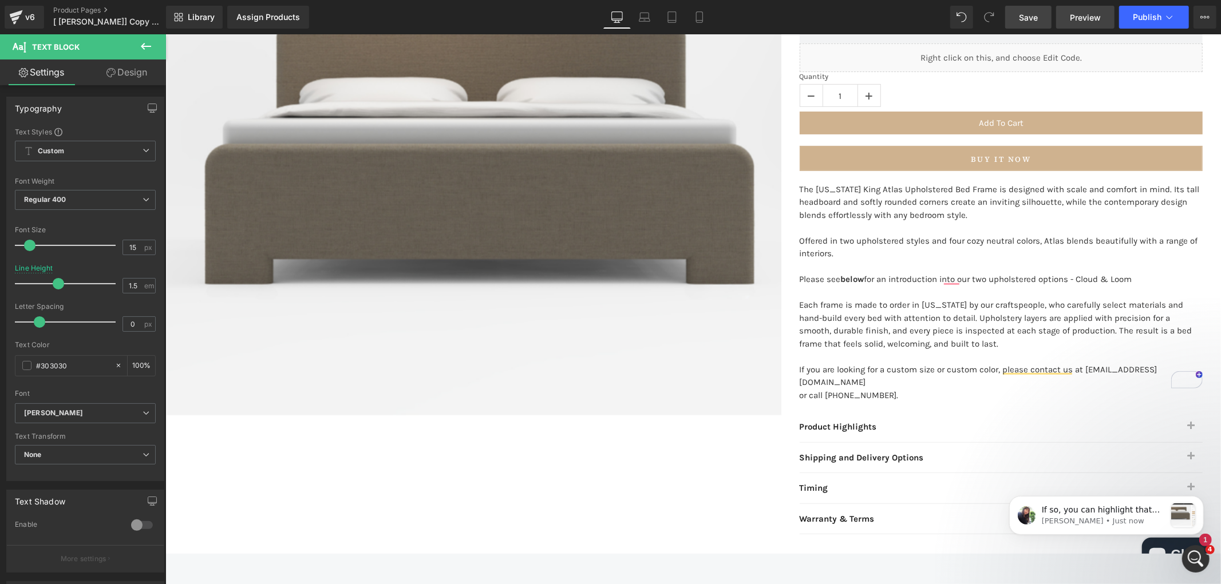
click at [1086, 20] on span "Preview" at bounding box center [1085, 17] width 31 height 12
